Goal: Task Accomplishment & Management: Use online tool/utility

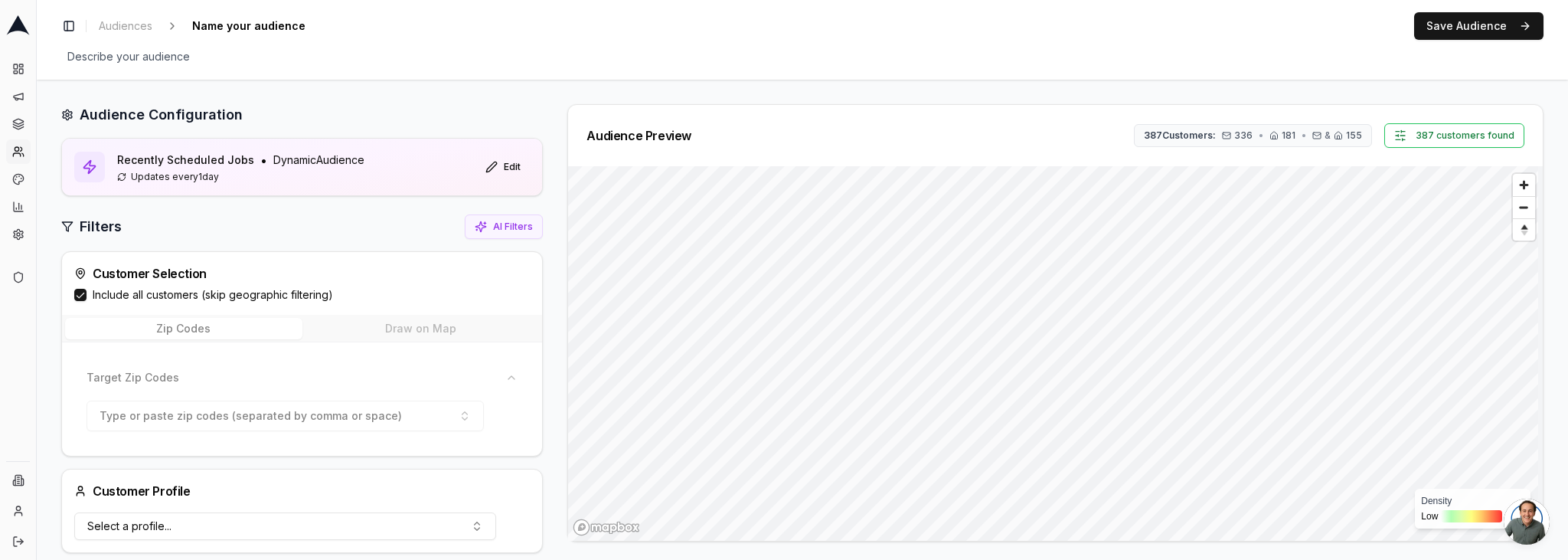
scroll to position [449, 0]
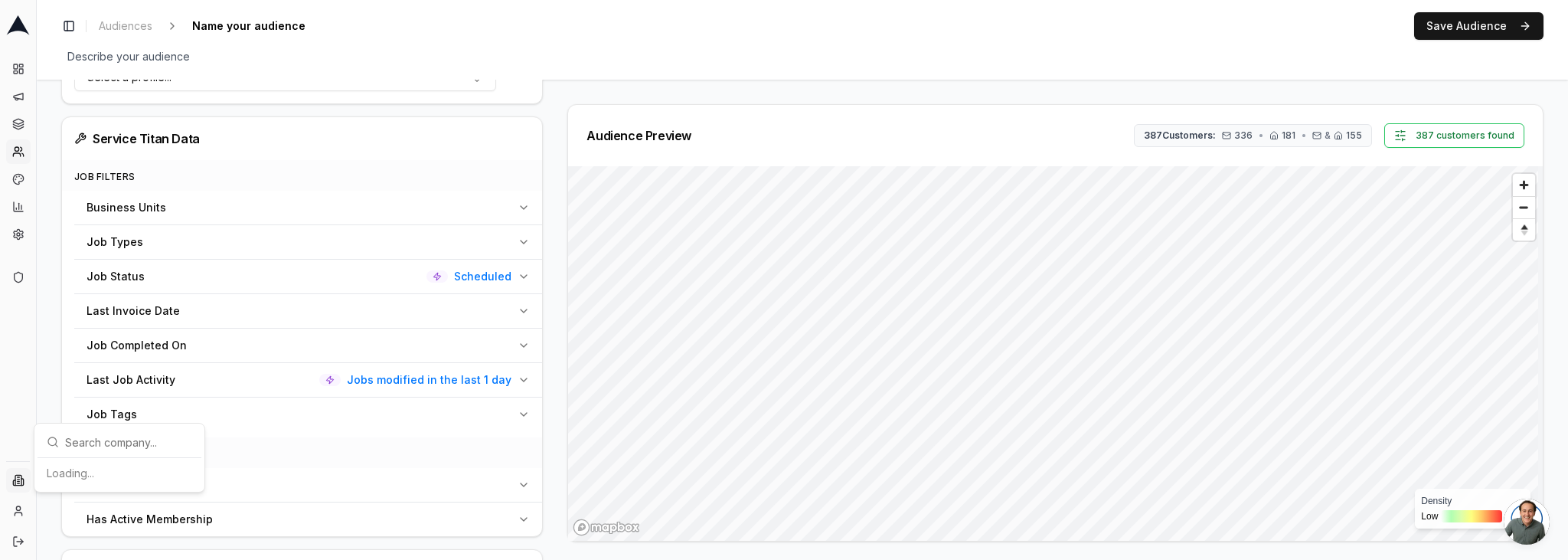
click at [19, 477] on html "Dashboard Campaigns Sequences Audiences Creatives Customer Analysis Settings Ad…" at bounding box center [784, 280] width 1568 height 560
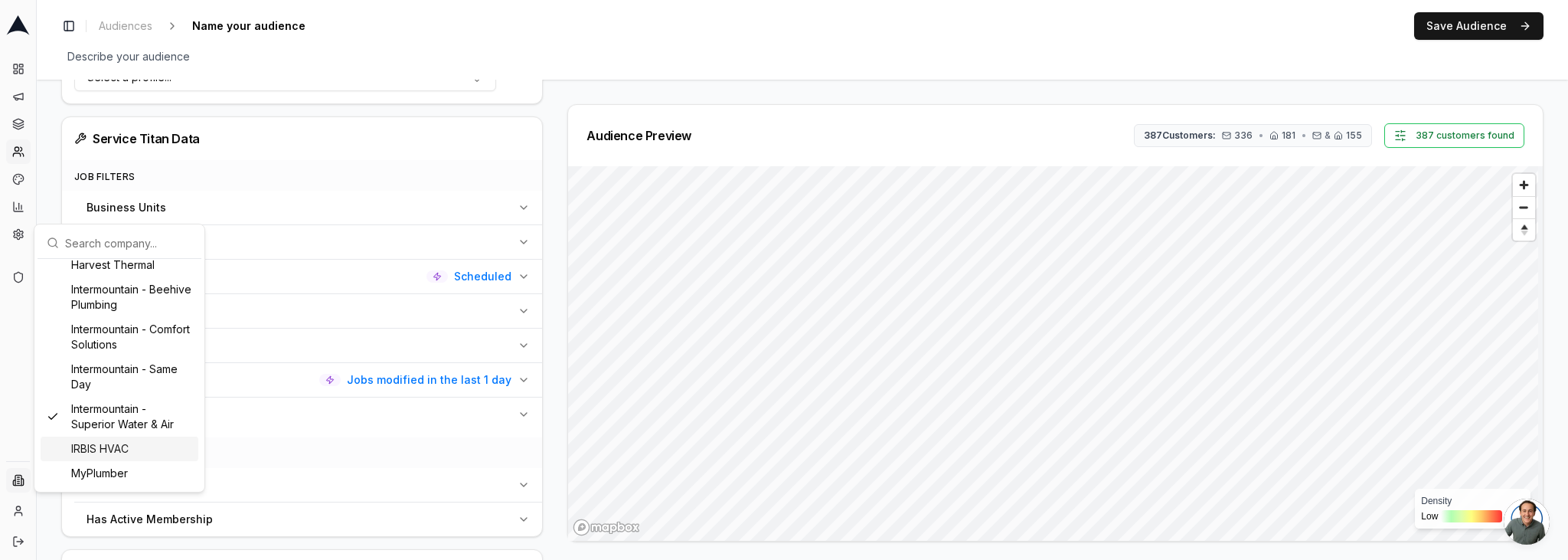
scroll to position [1097, 0]
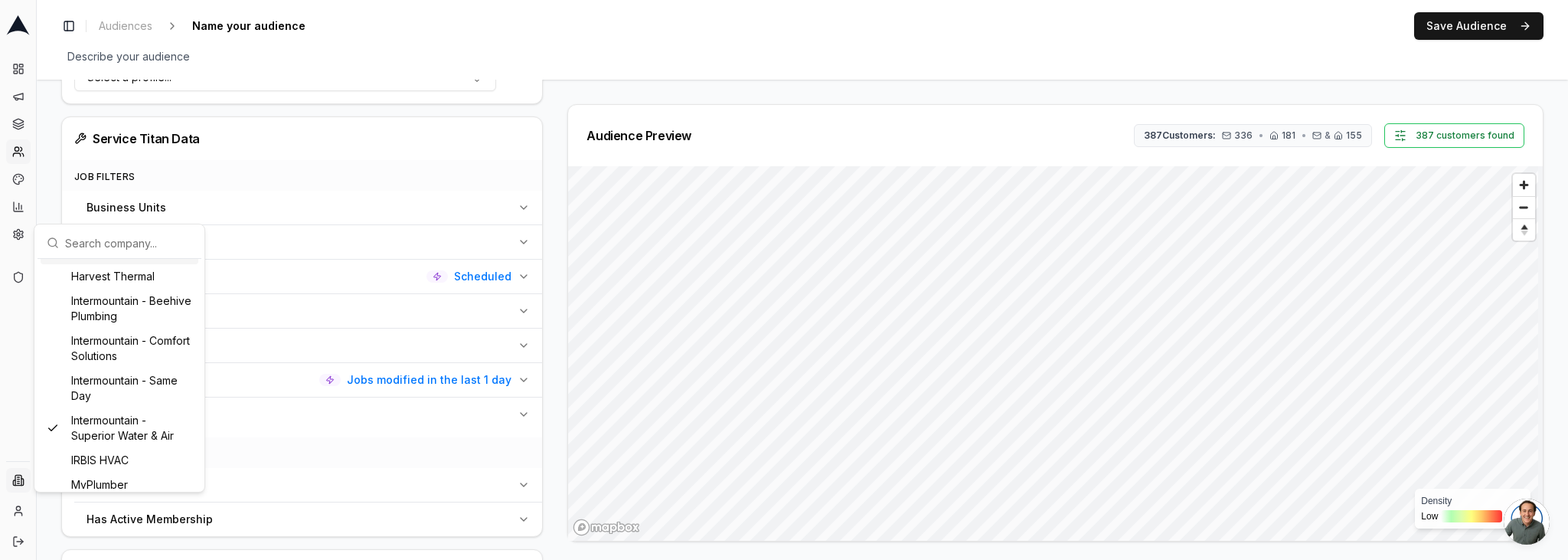
click at [572, 60] on html "Dashboard Campaigns Sequences Audiences Creatives Customer Analysis Settings Ad…" at bounding box center [784, 280] width 1568 height 560
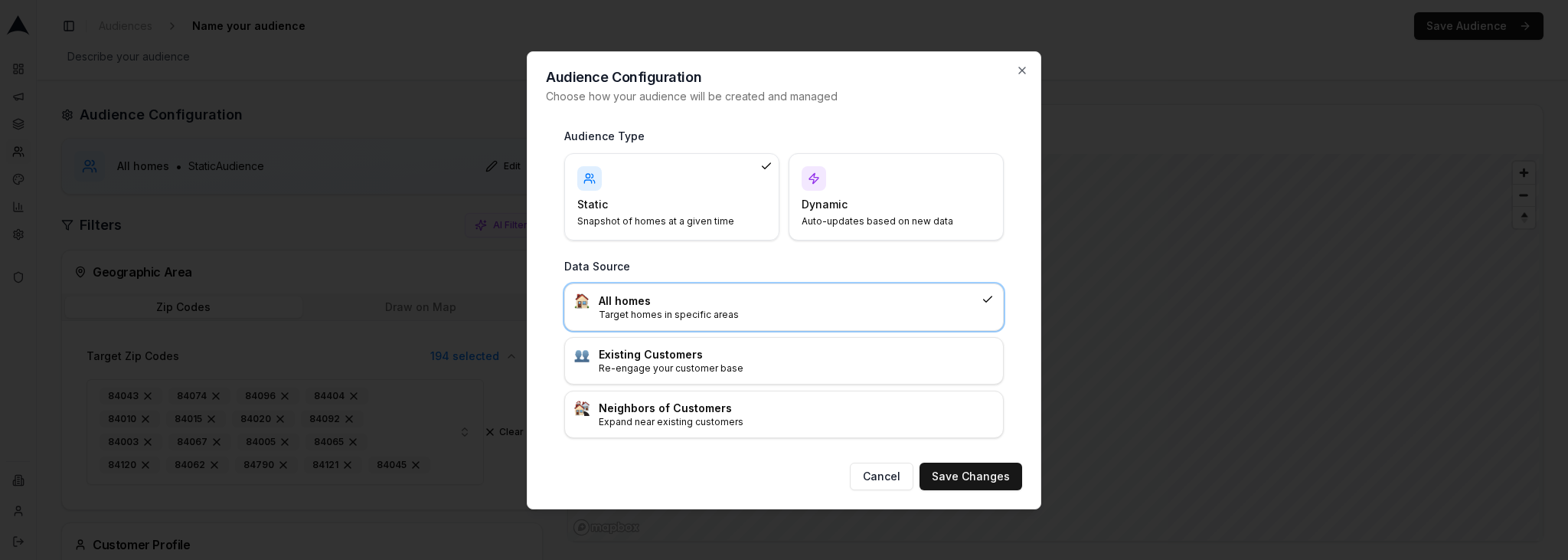
click at [852, 199] on h4 "Dynamic" at bounding box center [887, 204] width 171 height 15
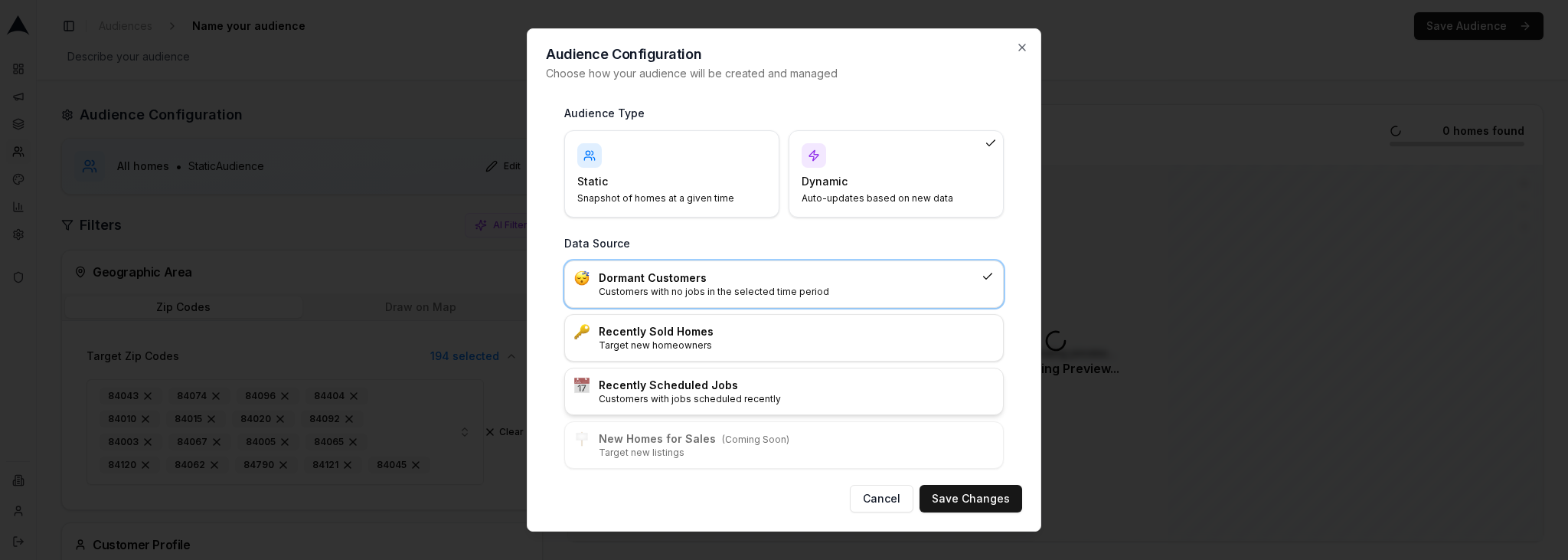
click at [758, 399] on p "Customers with jobs scheduled recently" at bounding box center [796, 399] width 395 height 12
click at [949, 488] on button "Save Changes" at bounding box center [971, 499] width 103 height 27
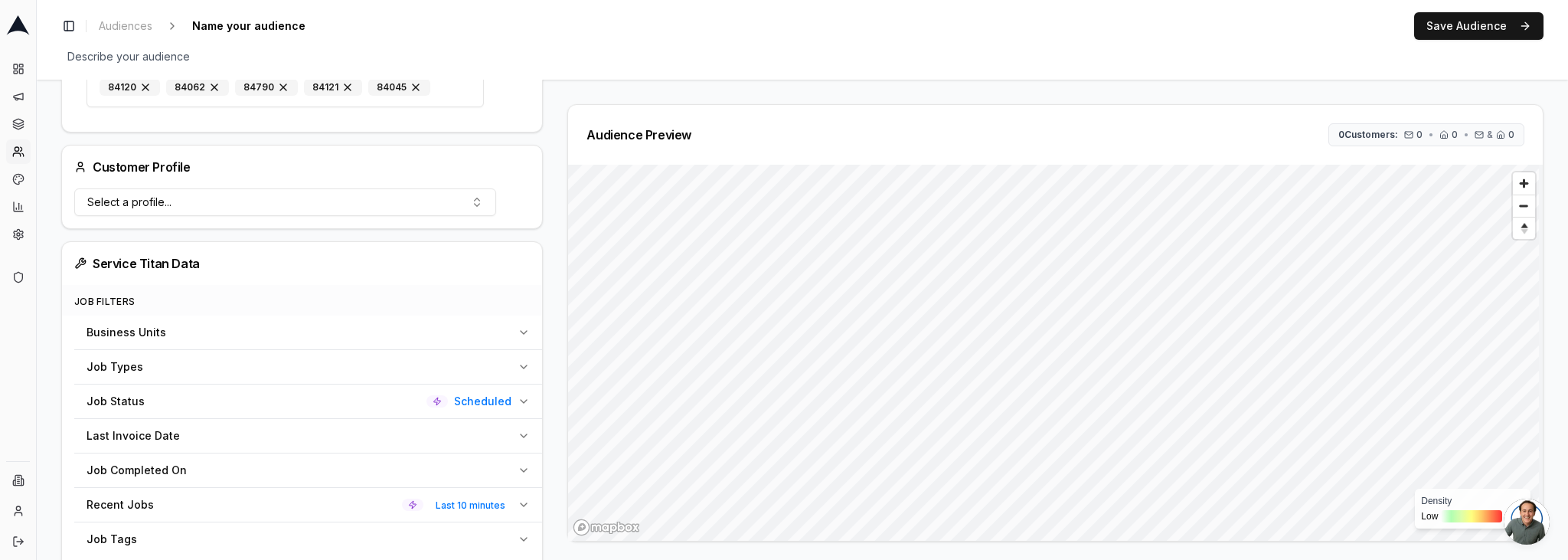
scroll to position [471, 0]
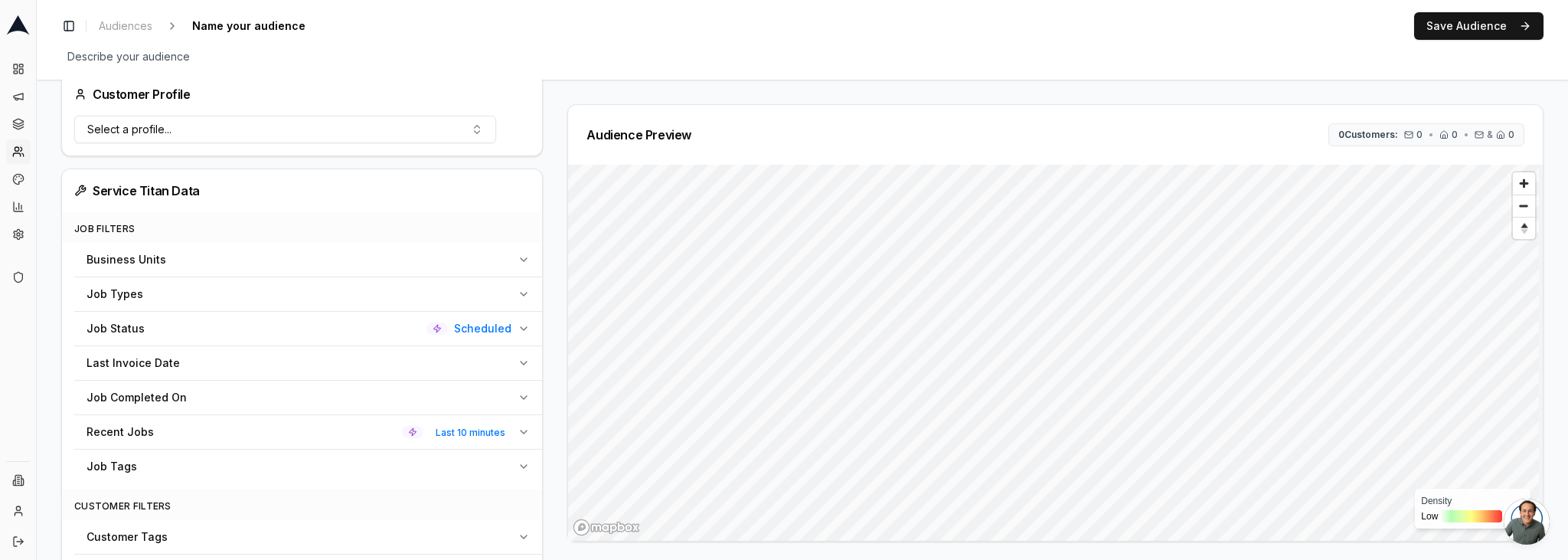
click at [293, 431] on div "Recent Jobs Last 10 minutes" at bounding box center [299, 431] width 425 height 15
click at [220, 481] on button "Last 10 minutes" at bounding box center [291, 468] width 409 height 27
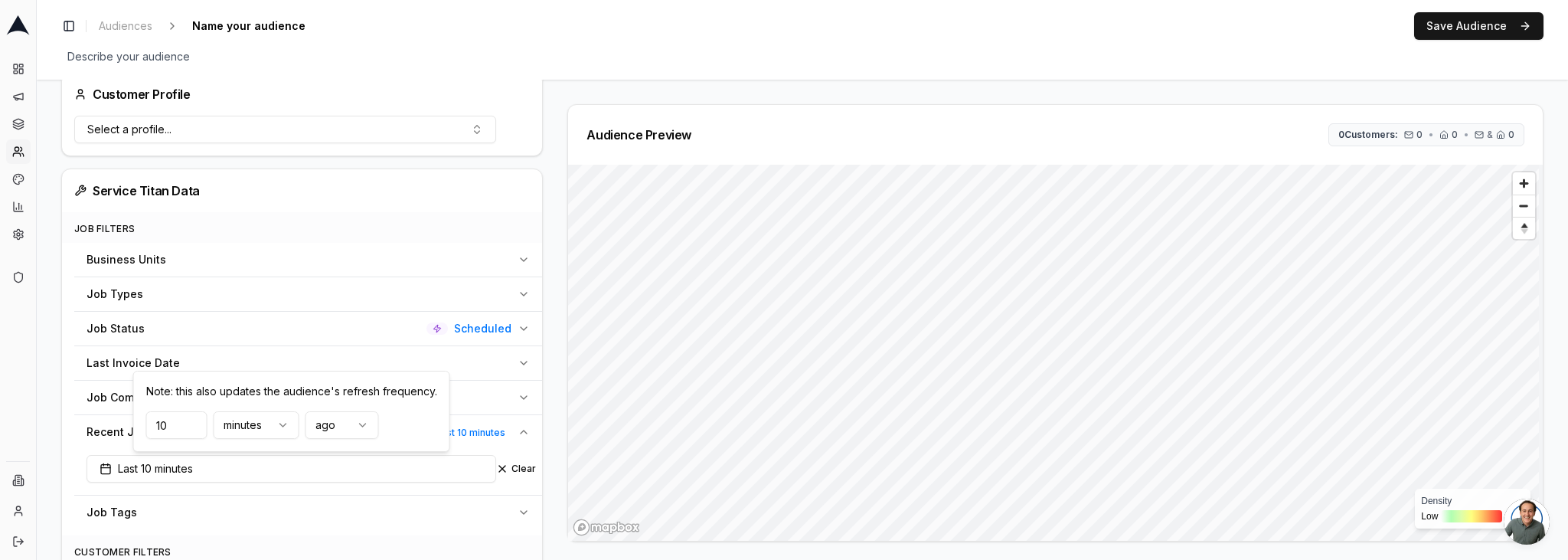
click at [231, 428] on html "Dashboard Campaigns Sequences Audiences Creatives Customer Analysis Settings Ad…" at bounding box center [784, 280] width 1568 height 560
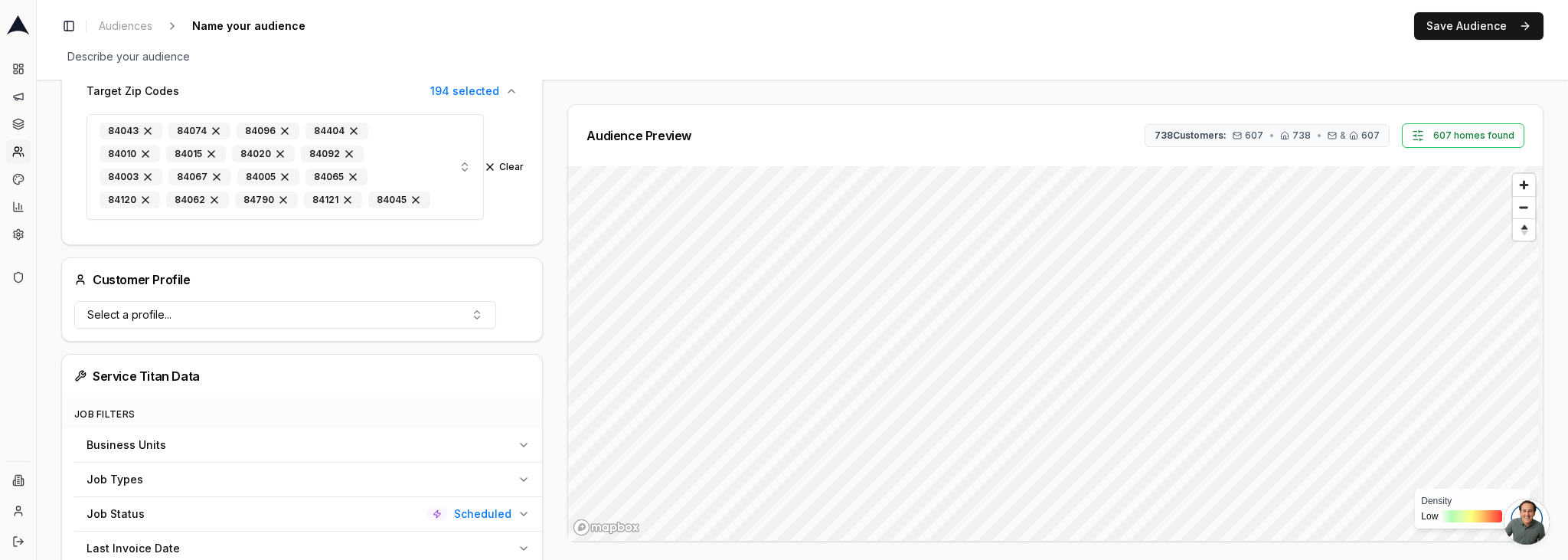
scroll to position [0, 0]
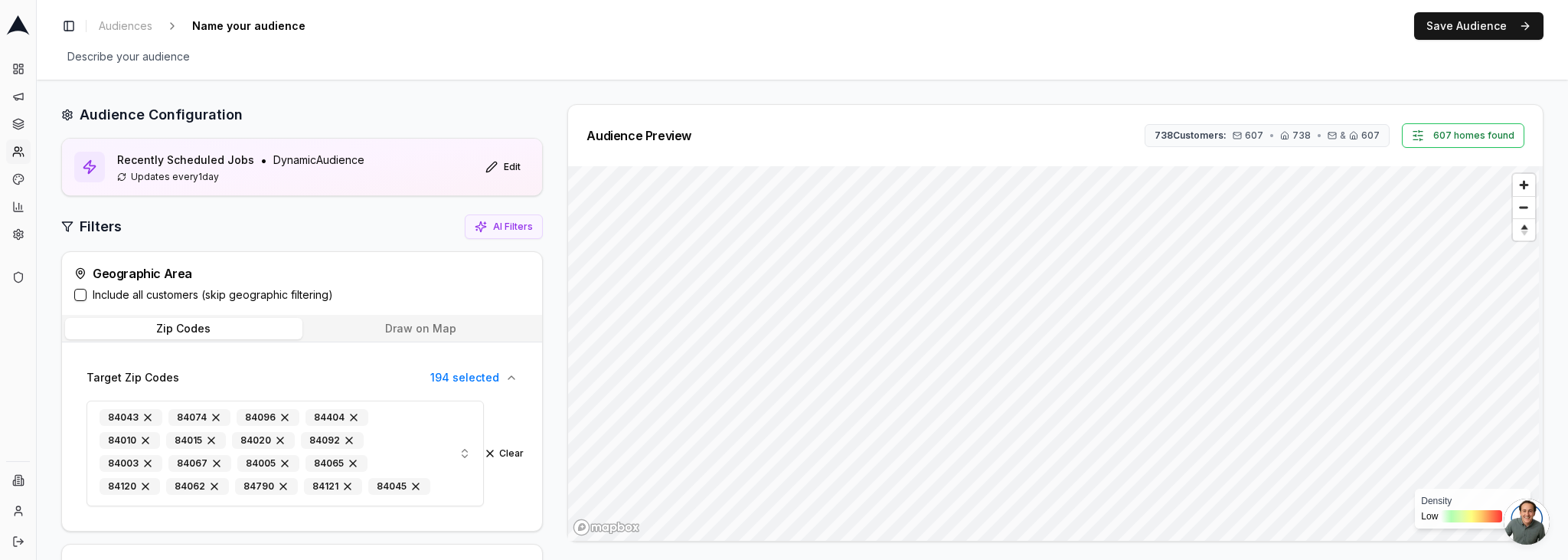
drag, startPoint x: 120, startPoint y: 294, endPoint x: 100, endPoint y: 290, distance: 20.4
click at [120, 293] on label "Include all customers (skip geographic filtering)" at bounding box center [213, 294] width 241 height 15
click at [87, 293] on button "Include all customers (skip geographic filtering)" at bounding box center [80, 294] width 12 height 12
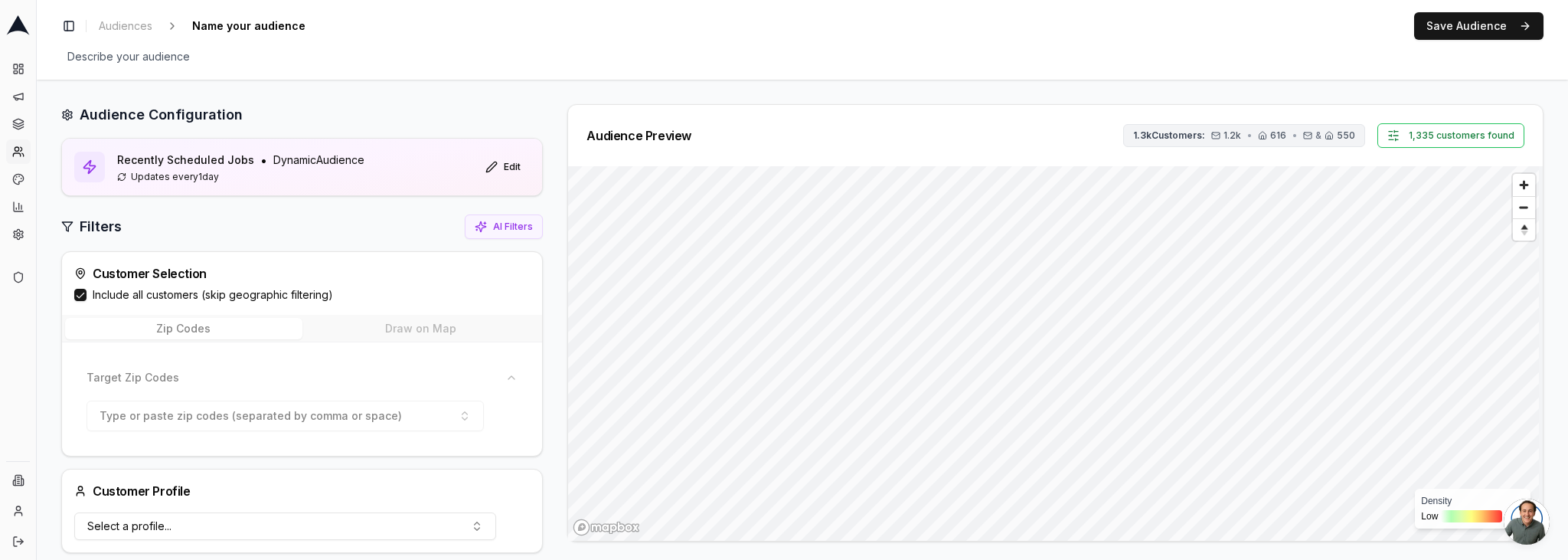
click at [1164, 133] on span "1.3k Customers:" at bounding box center [1169, 135] width 72 height 12
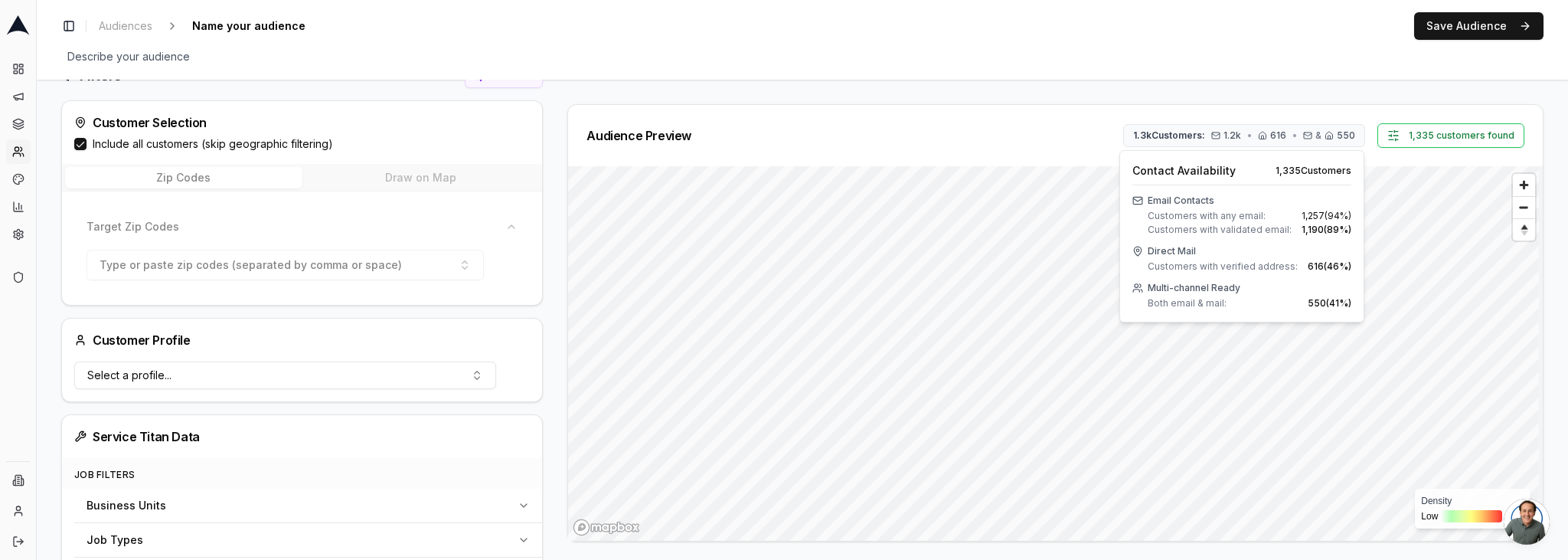
scroll to position [151, 0]
click at [52, 430] on div "Audience Configuration Recently Scheduled Jobs • Dynamic Audience Updates every…" at bounding box center [801, 536] width 1531 height 1218
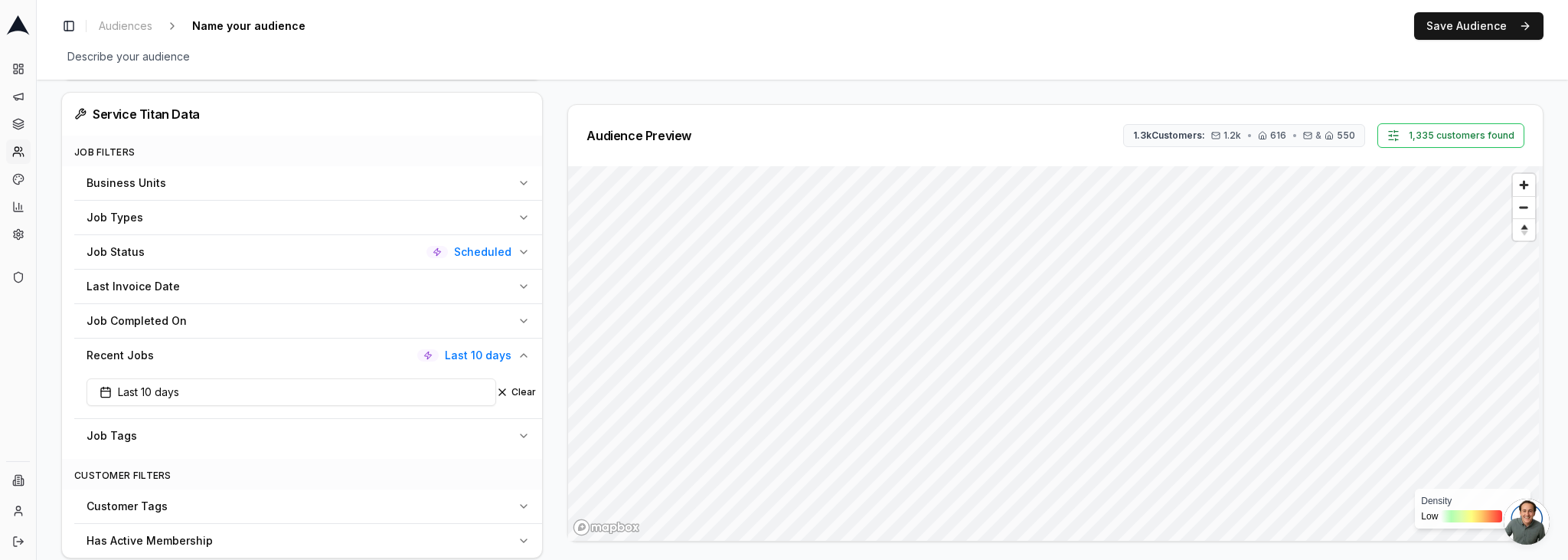
scroll to position [484, 0]
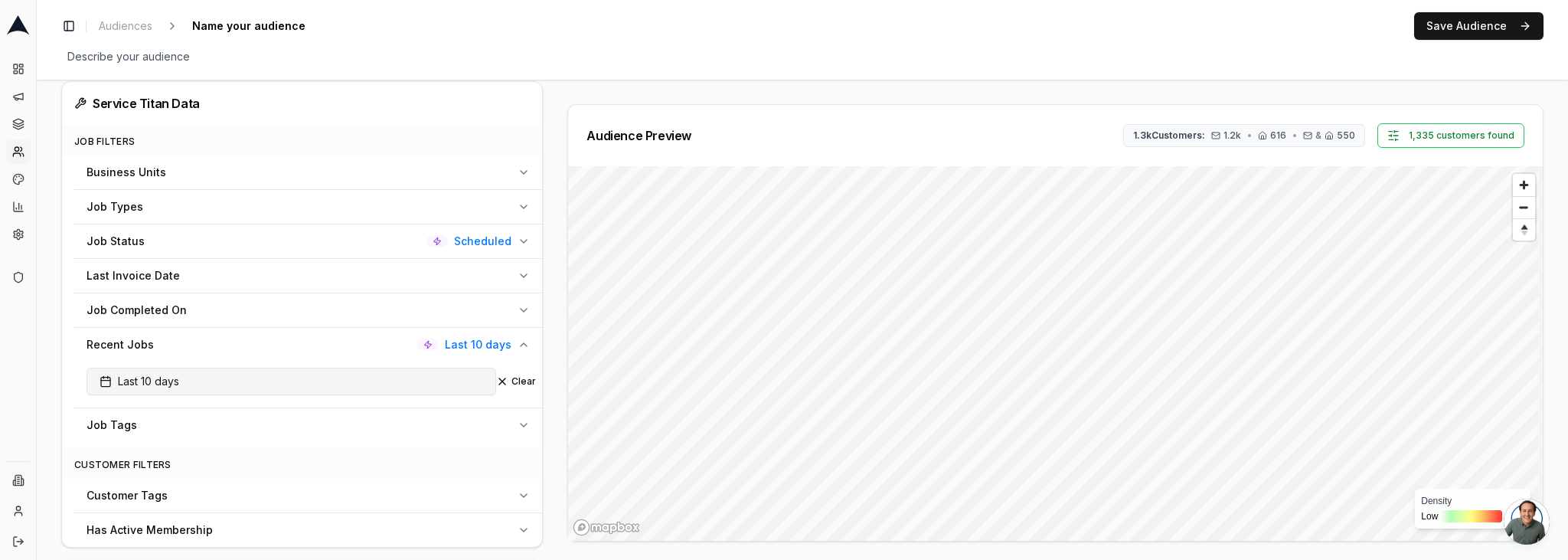
click at [191, 390] on button "Last 10 days" at bounding box center [291, 381] width 409 height 27
click at [240, 454] on html "Dashboard Campaigns Sequences Audiences Creatives Customer Analysis Settings Ad…" at bounding box center [784, 280] width 1568 height 560
click at [175, 454] on html "Dashboard Campaigns Sequences Audiences Creatives Customer Analysis Settings Ad…" at bounding box center [784, 280] width 1568 height 560
click at [167, 454] on input "10" at bounding box center [177, 453] width 61 height 27
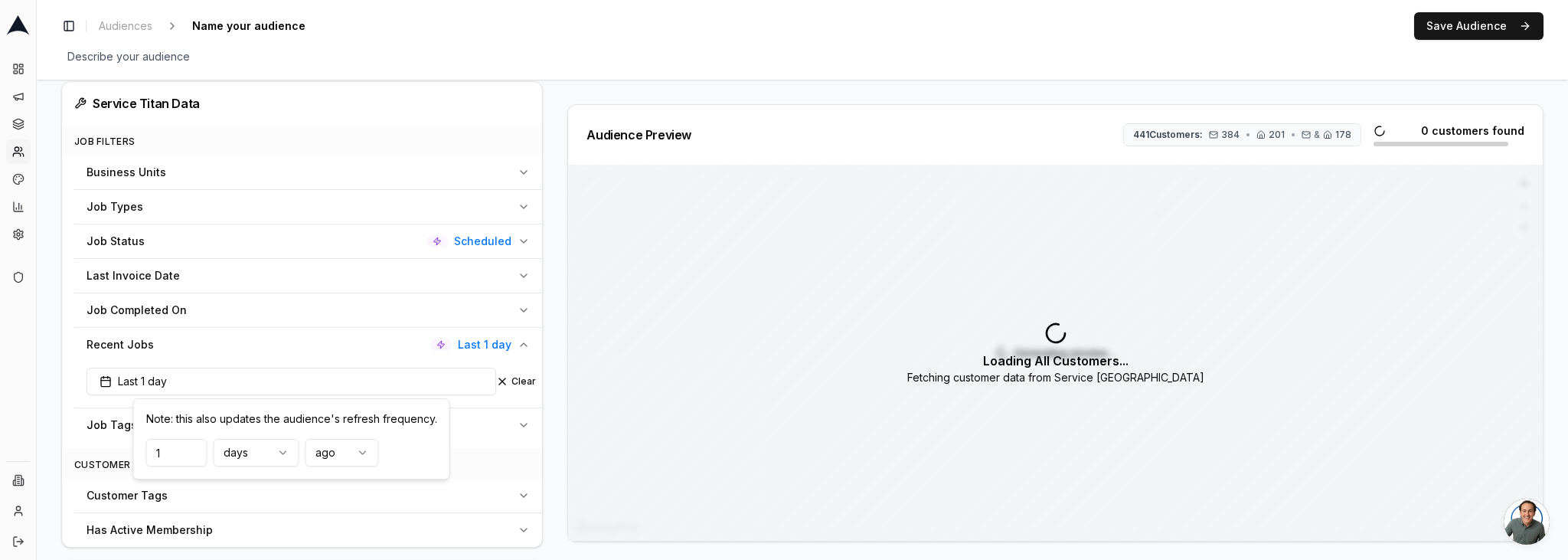
type input "1"
click at [51, 169] on div "Audience Configuration Recently Scheduled Jobs • Dynamic Audience Updates every…" at bounding box center [801, 204] width 1531 height 1218
